Goal: Information Seeking & Learning: Learn about a topic

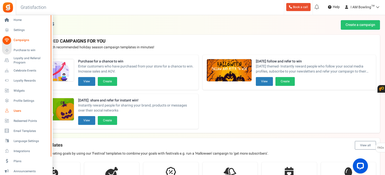
click at [18, 112] on span "Users" at bounding box center [31, 111] width 35 height 4
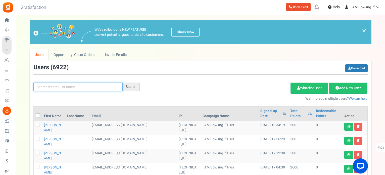
click at [86, 83] on input "text" at bounding box center [77, 86] width 89 height 9
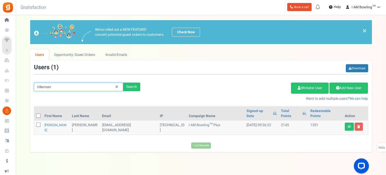
click at [74, 85] on input "tillerman" at bounding box center [78, 86] width 89 height 9
paste input "Andrew Doerr"
type input "Andrew Doerr"
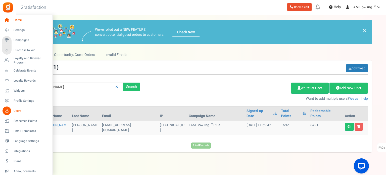
click at [11, 22] on link "Home" at bounding box center [26, 20] width 48 height 9
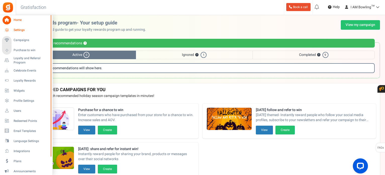
click at [5, 29] on icon at bounding box center [7, 30] width 9 height 9
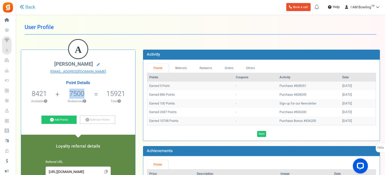
drag, startPoint x: 69, startPoint y: 92, endPoint x: 86, endPoint y: 90, distance: 16.7
click at [86, 90] on li "7500 Redeemed ?" at bounding box center [76, 97] width 39 height 21
click at [212, 66] on link "Redeems" at bounding box center [205, 67] width 25 height 9
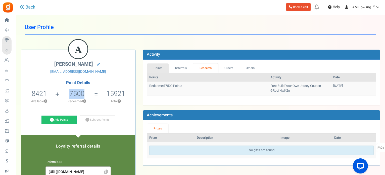
click at [156, 68] on link "Points" at bounding box center [158, 67] width 22 height 9
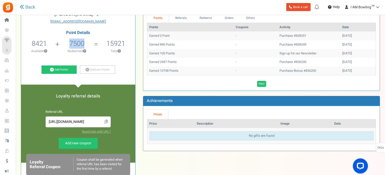
scroll to position [25, 0]
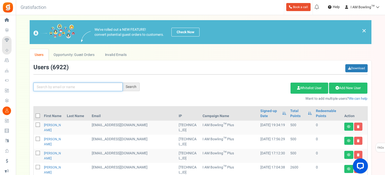
click at [84, 89] on input "text" at bounding box center [77, 86] width 89 height 9
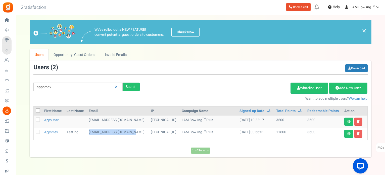
drag, startPoint x: 88, startPoint y: 131, endPoint x: 135, endPoint y: 130, distance: 47.0
click at [135, 130] on td "appsmavtesting@yahoo.com" at bounding box center [118, 134] width 62 height 12
copy td "appsmavtesting@yahoo.com"
drag, startPoint x: 89, startPoint y: 119, endPoint x: 142, endPoint y: 119, distance: 52.6
click at [142, 119] on td "appsmavtesting@protonmail.com" at bounding box center [118, 121] width 62 height 12
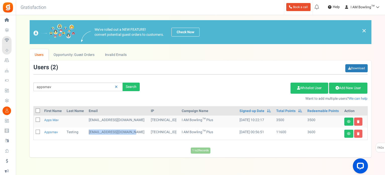
copy td "appsmavtesting@protonmail.com"
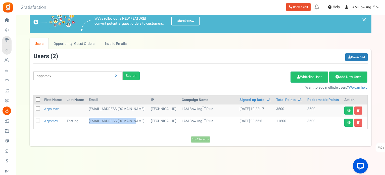
scroll to position [12, 0]
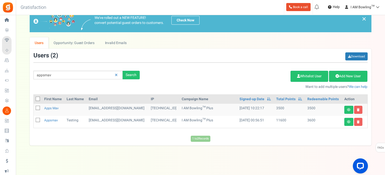
click at [218, 81] on div "Add Etsy Order Delete Selected Users Import Users Spam Protection Subtract Poin…" at bounding box center [258, 79] width 228 height 22
drag, startPoint x: 137, startPoint y: 119, endPoint x: 90, endPoint y: 121, distance: 46.6
click at [90, 121] on td "appsmavtesting@yahoo.com" at bounding box center [118, 122] width 62 height 12
click at [88, 119] on td "appsmavtesting@yahoo.com" at bounding box center [118, 122] width 62 height 12
copy td "appsmavtesting@yahoo.com"
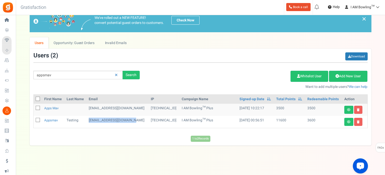
copy td "appsmavtesting@yahoo.com"
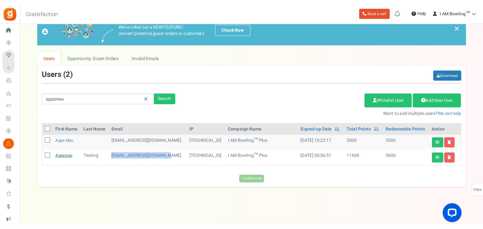
scroll to position [0, 0]
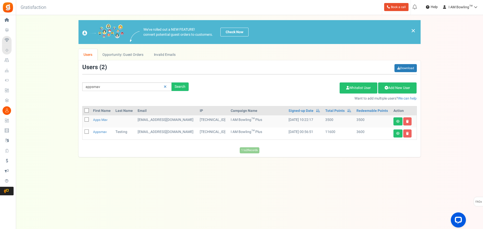
drag, startPoint x: 142, startPoint y: 182, endPoint x: 113, endPoint y: 145, distance: 47.1
click at [140, 175] on div "Under maintenance we will be back soon We apologize for any inconvenience. The …" at bounding box center [249, 104] width 467 height 179
click at [113, 91] on input "appsmav" at bounding box center [126, 86] width 89 height 9
paste input "doerr215@gmail.com"
type input "adoerr215@gmail.com"
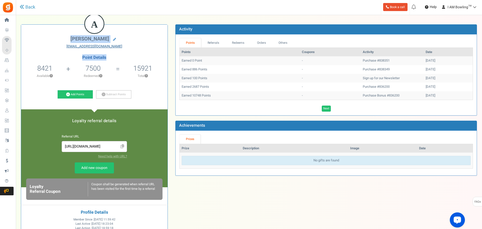
drag, startPoint x: 71, startPoint y: 38, endPoint x: 124, endPoint y: 48, distance: 54.5
click at [122, 51] on div "A Andrew Doerr adoerr215@gmail.com Point Details 8421 8421 Redeemable 0 Exclusi…" at bounding box center [94, 151] width 146 height 252
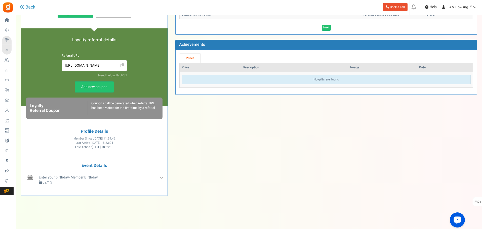
scroll to position [108, 0]
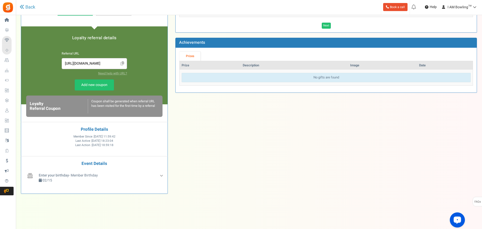
drag, startPoint x: 88, startPoint y: 140, endPoint x: 100, endPoint y: 139, distance: 12.4
click at [100, 139] on span "Last Active : 09/17/2025 18:23:04" at bounding box center [94, 141] width 38 height 4
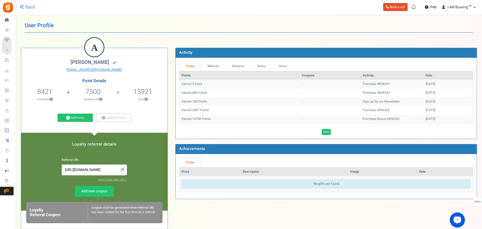
scroll to position [0, 0]
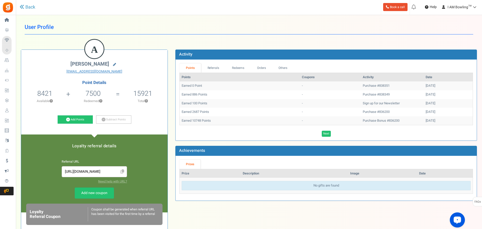
click at [113, 65] on icon at bounding box center [114, 64] width 3 height 3
type input "Andrew"
type input "Doerr"
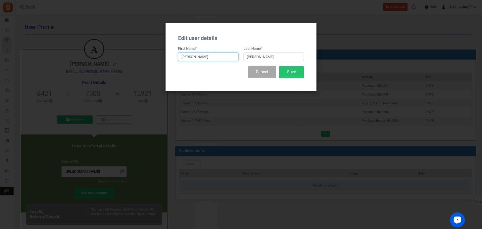
drag, startPoint x: 200, startPoint y: 55, endPoint x: 180, endPoint y: 57, distance: 20.2
click at [178, 57] on input "Andrew" at bounding box center [208, 57] width 60 height 9
drag, startPoint x: 259, startPoint y: 55, endPoint x: 241, endPoint y: 55, distance: 18.4
click at [242, 55] on div "Last Name Doerr" at bounding box center [272, 53] width 63 height 15
click at [205, 58] on input "Andrew" at bounding box center [208, 57] width 60 height 9
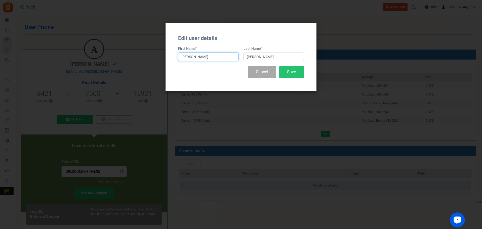
paste input "Doerr"
type input "Andrew Doerr"
click at [259, 71] on button "Cancel" at bounding box center [262, 72] width 28 height 12
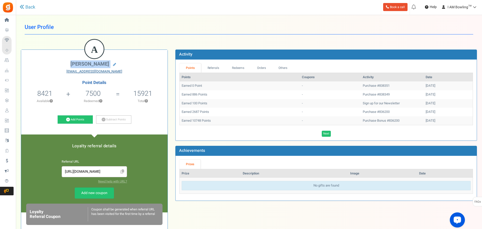
drag, startPoint x: 74, startPoint y: 63, endPoint x: 116, endPoint y: 72, distance: 42.6
click at [116, 72] on div "Andrew Doerr adoerr215@gmail.com" at bounding box center [94, 67] width 139 height 13
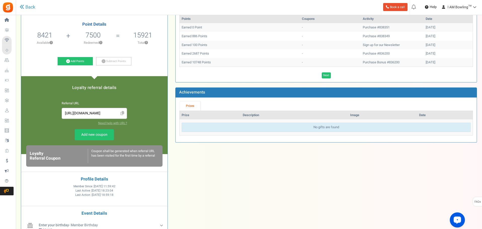
scroll to position [101, 0]
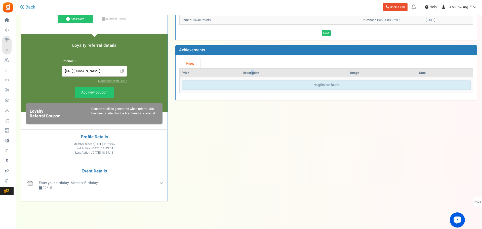
drag, startPoint x: 91, startPoint y: 143, endPoint x: 114, endPoint y: 155, distance: 26.4
click at [114, 155] on div "Member Since : 01/19/2025 11:59:42 Last Active : 09/17/2025 18:23:04 Last Actio…" at bounding box center [94, 150] width 139 height 17
click at [214, 175] on div "A Andrew Doerr adoerr215@gmail.com Point Details 8421 8421 Redeemable 0 Exclusi…" at bounding box center [248, 73] width 463 height 265
drag, startPoint x: 95, startPoint y: 148, endPoint x: 109, endPoint y: 148, distance: 13.6
click at [109, 148] on span "09/17/2025 18:23:04" at bounding box center [103, 148] width 22 height 4
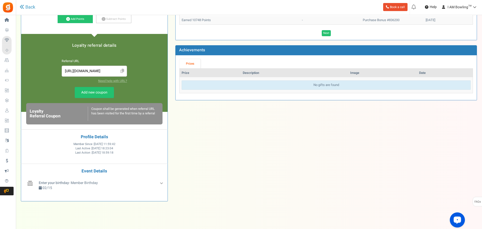
click at [121, 149] on time "Member Since : 01/19/2025 11:59:42 Last Active : 09/17/2025 18:23:04 Last Actio…" at bounding box center [95, 148] width 94 height 13
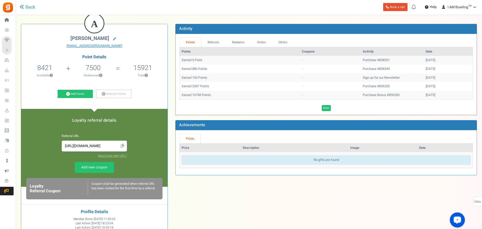
scroll to position [25, 0]
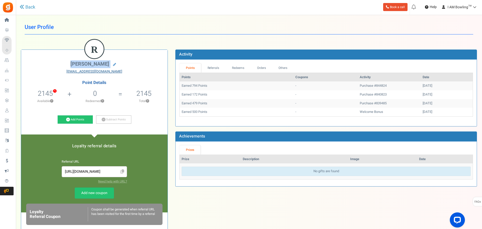
drag, startPoint x: 71, startPoint y: 65, endPoint x: 132, endPoint y: 70, distance: 61.1
click at [132, 70] on div "[PERSON_NAME] [EMAIL_ADDRESS][DOMAIN_NAME]" at bounding box center [94, 67] width 139 height 13
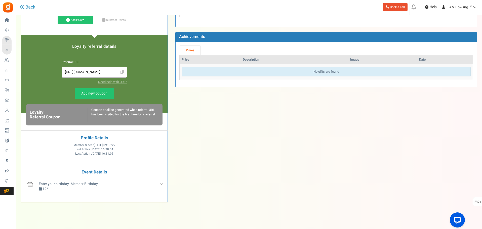
scroll to position [108, 0]
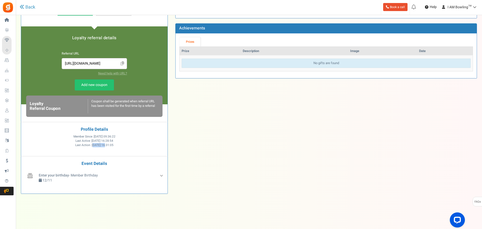
drag, startPoint x: 91, startPoint y: 145, endPoint x: 103, endPoint y: 143, distance: 12.4
click at [103, 143] on span "[DATE] 16:31:05" at bounding box center [103, 145] width 22 height 4
drag, startPoint x: 88, startPoint y: 137, endPoint x: 95, endPoint y: 136, distance: 7.3
click at [95, 136] on span "Member Since : [DATE] 09:36:22" at bounding box center [94, 137] width 42 height 4
drag, startPoint x: 86, startPoint y: 141, endPoint x: 98, endPoint y: 141, distance: 12.1
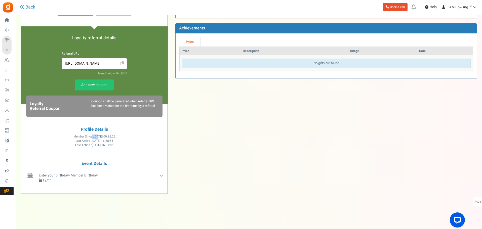
click at [101, 140] on span "Last Active : [DATE] 16:28:54" at bounding box center [94, 141] width 38 height 4
drag, startPoint x: 91, startPoint y: 144, endPoint x: 105, endPoint y: 144, distance: 14.3
click at [105, 144] on span "[DATE] 16:31:05" at bounding box center [103, 145] width 22 height 4
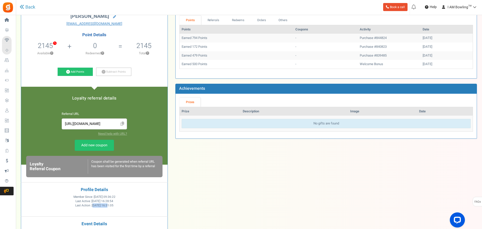
scroll to position [8, 0]
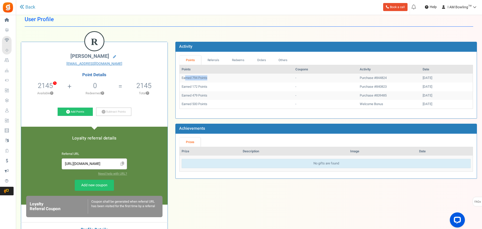
drag, startPoint x: 185, startPoint y: 78, endPoint x: 219, endPoint y: 76, distance: 33.2
click at [216, 76] on td "Earned 794 Points" at bounding box center [237, 78] width 114 height 9
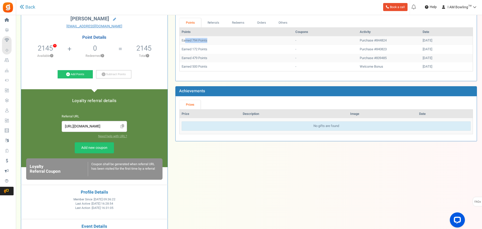
scroll to position [33, 0]
